Goal: Task Accomplishment & Management: Use online tool/utility

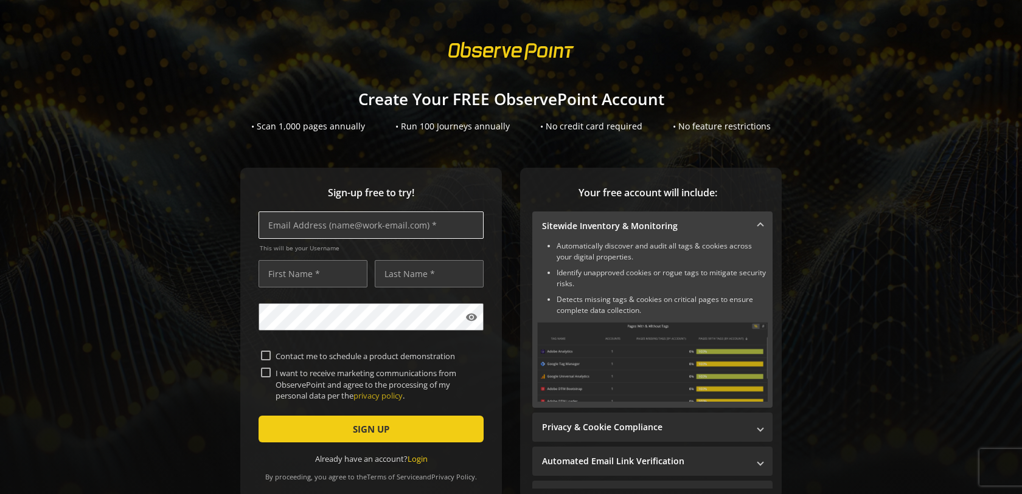
click at [364, 229] on input "text" at bounding box center [370, 225] width 225 height 27
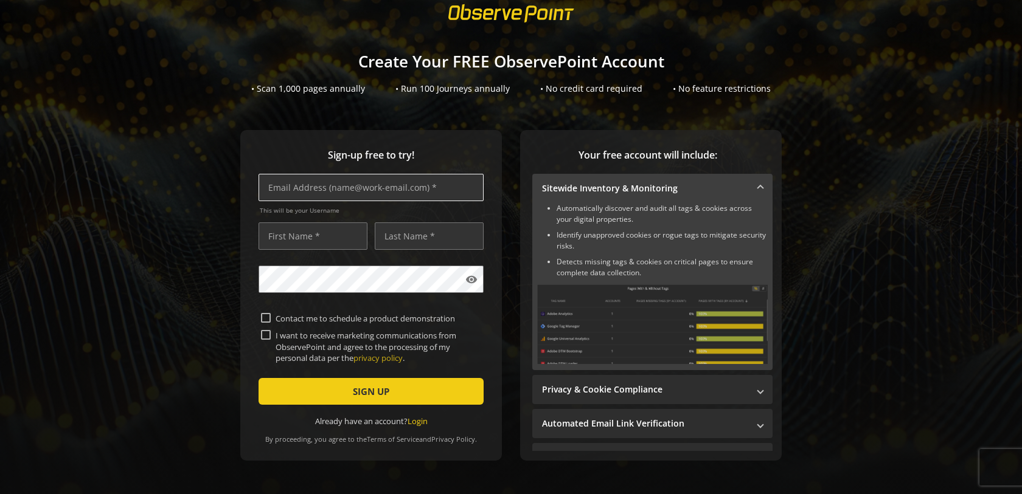
scroll to position [67, 0]
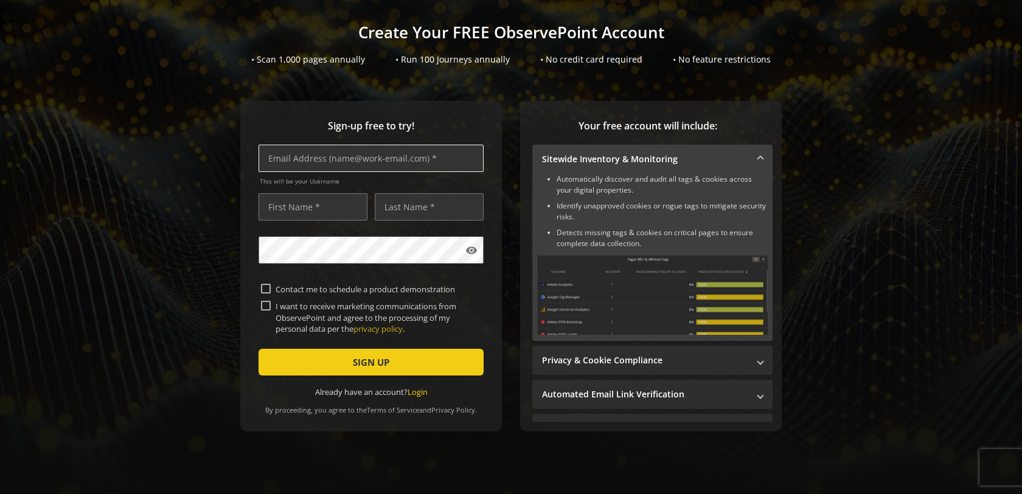
click at [353, 162] on input "text" at bounding box center [370, 158] width 225 height 27
type input "[PERSON_NAME][EMAIL_ADDRESS][PERSON_NAME][DOMAIN_NAME]"
type input "[PERSON_NAME]"
click at [299, 313] on label "I want to receive marketing communications from ObservePoint and agree to the p…" at bounding box center [376, 317] width 210 height 33
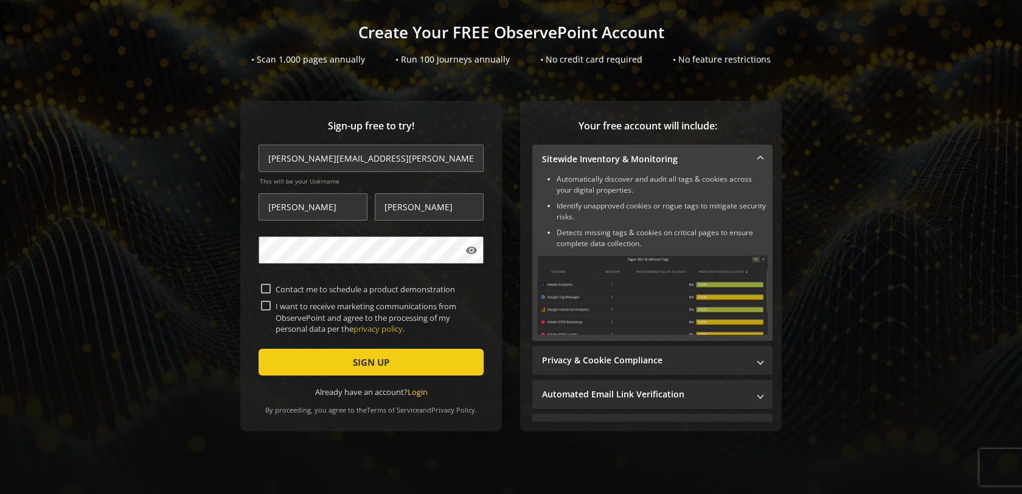
click at [271, 311] on input "I want to receive marketing communications from ObservePoint and agree to the p…" at bounding box center [266, 306] width 10 height 10
click at [314, 310] on label "I want to receive marketing communications from ObservePoint and agree to the p…" at bounding box center [376, 317] width 210 height 33
click at [271, 310] on input "I want to receive marketing communications from ObservePoint and agree to the p…" at bounding box center [266, 306] width 10 height 10
checkbox input "false"
click at [327, 362] on span "submit" at bounding box center [370, 362] width 225 height 29
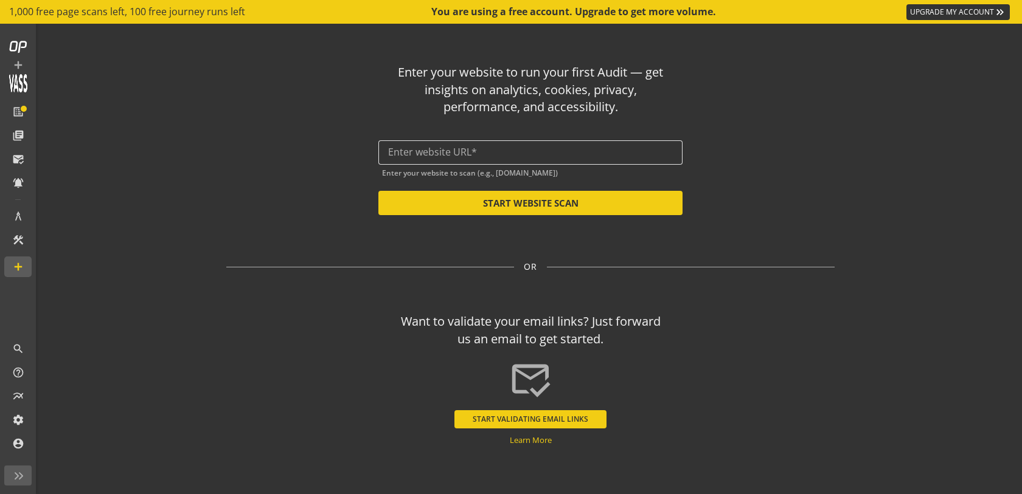
click at [468, 143] on div at bounding box center [530, 152] width 285 height 24
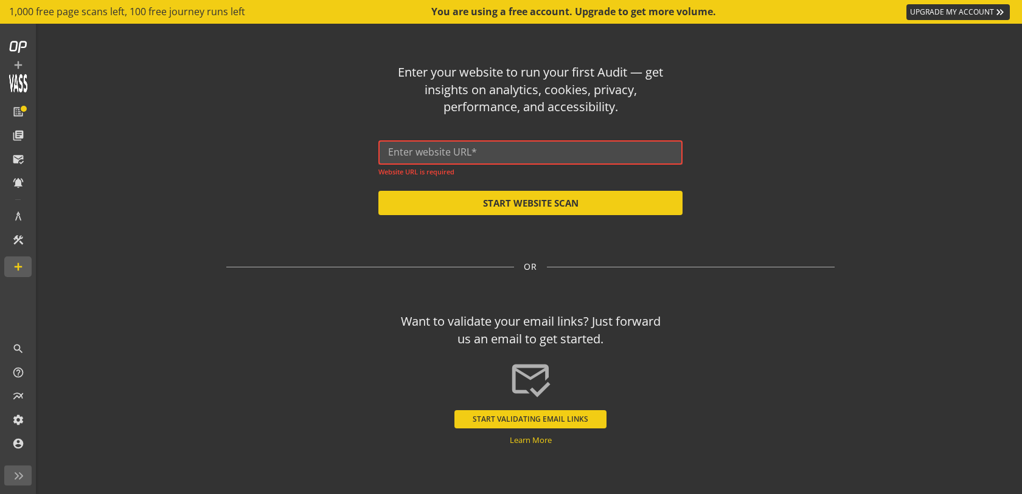
click at [425, 151] on input "text" at bounding box center [530, 153] width 285 height 12
paste input "[URL][DOMAIN_NAME]"
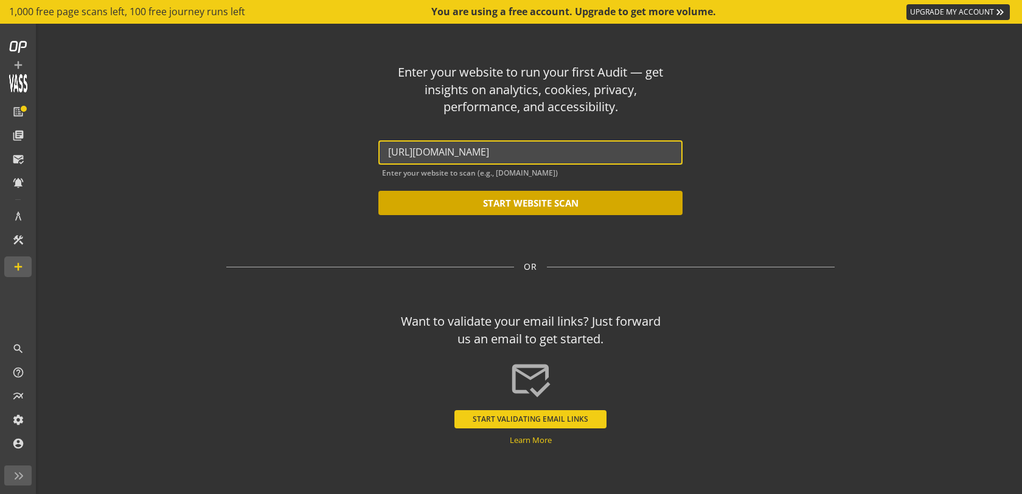
type input "[URL][DOMAIN_NAME]"
click at [474, 201] on button "START WEBSITE SCAN" at bounding box center [530, 203] width 304 height 24
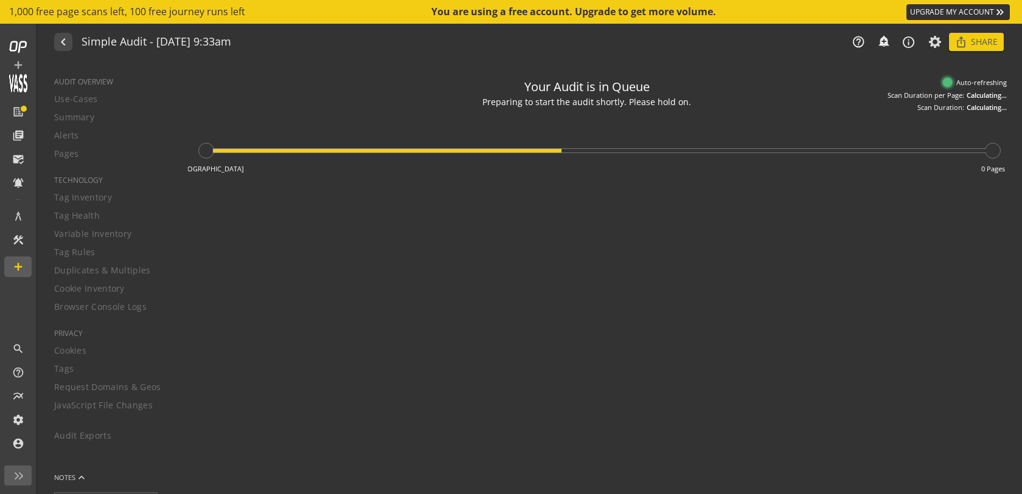
type textarea "Notes can include: -a description of what this audit is validating -changes in …"
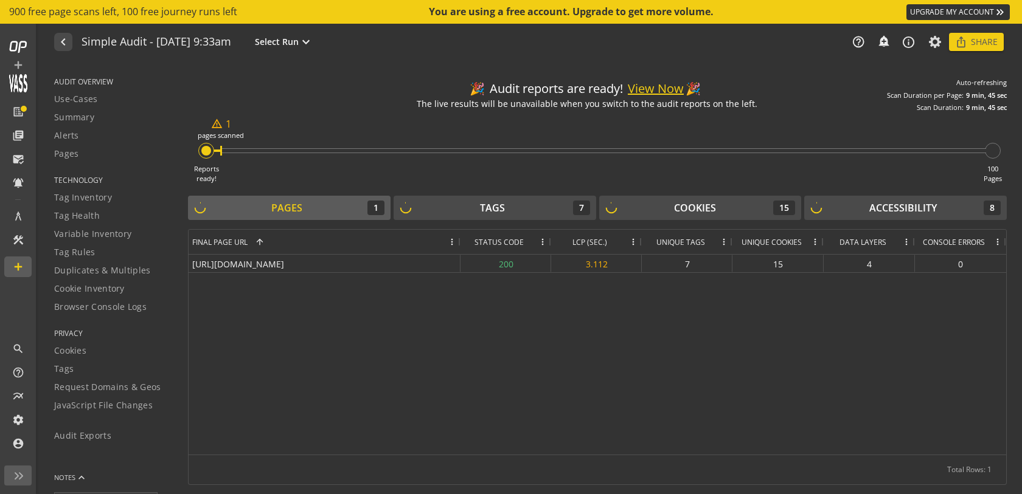
click at [371, 209] on div "1" at bounding box center [375, 208] width 17 height 15
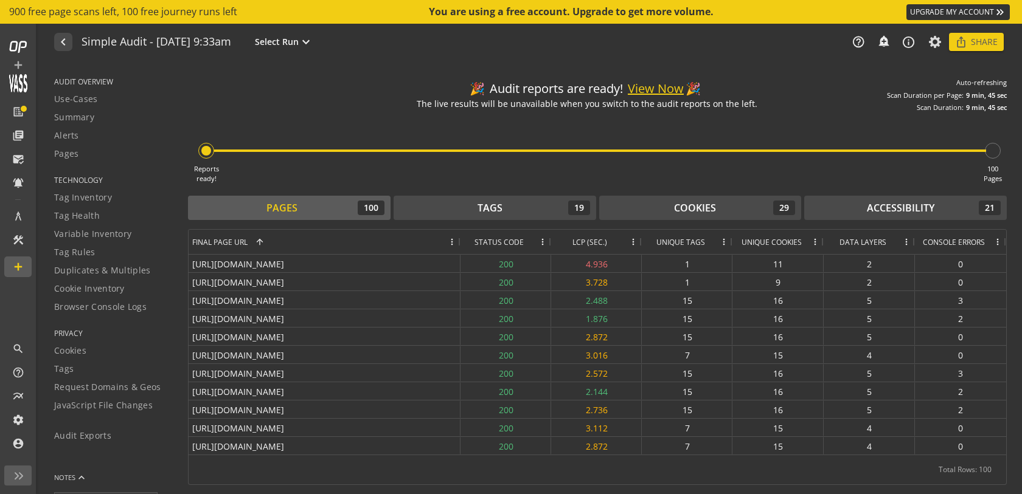
click at [269, 206] on div "Pages" at bounding box center [281, 208] width 31 height 14
